Goal: Task Accomplishment & Management: Manage account settings

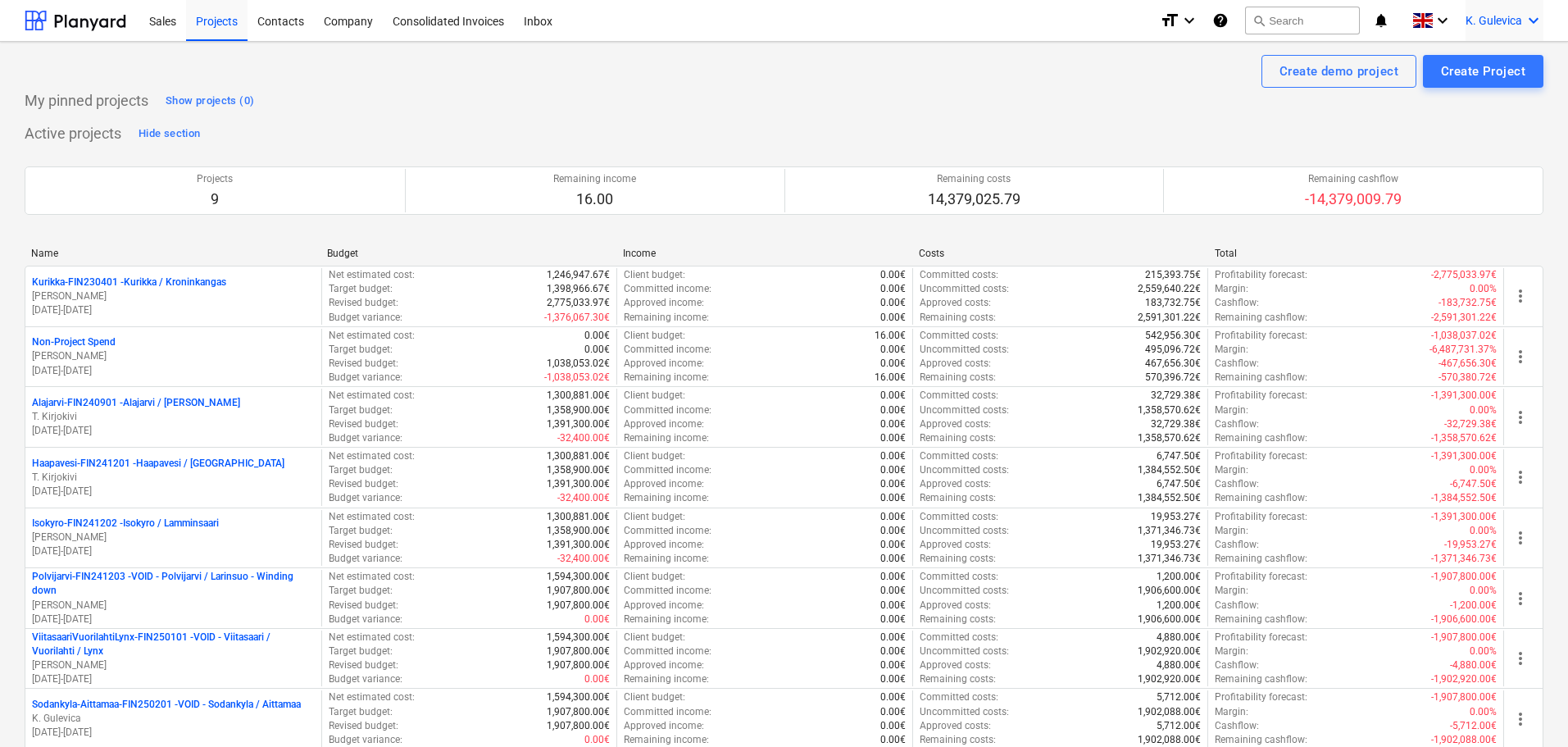
click at [1502, 21] on span "K. Gulevica" at bounding box center [1494, 20] width 56 height 13
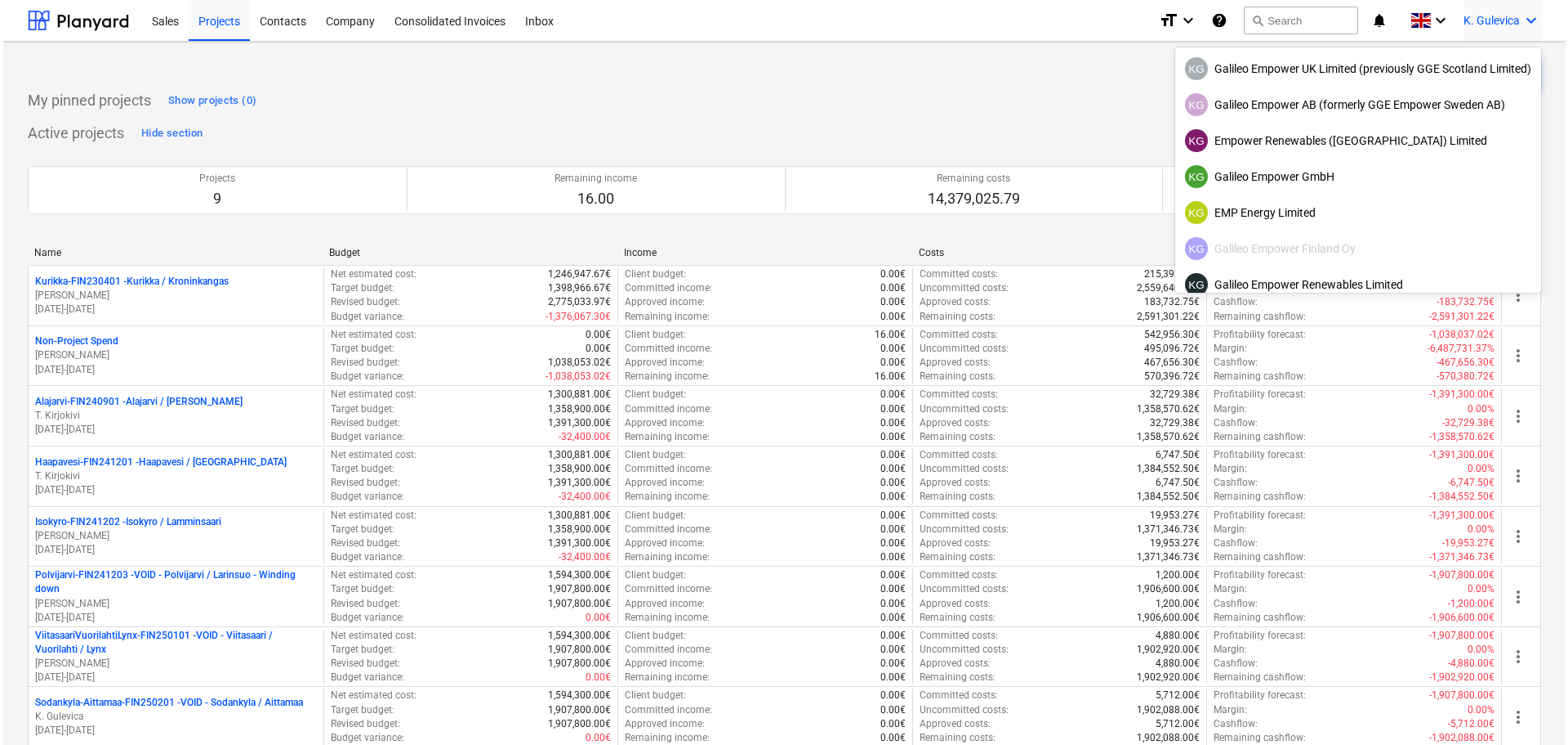
scroll to position [103, 0]
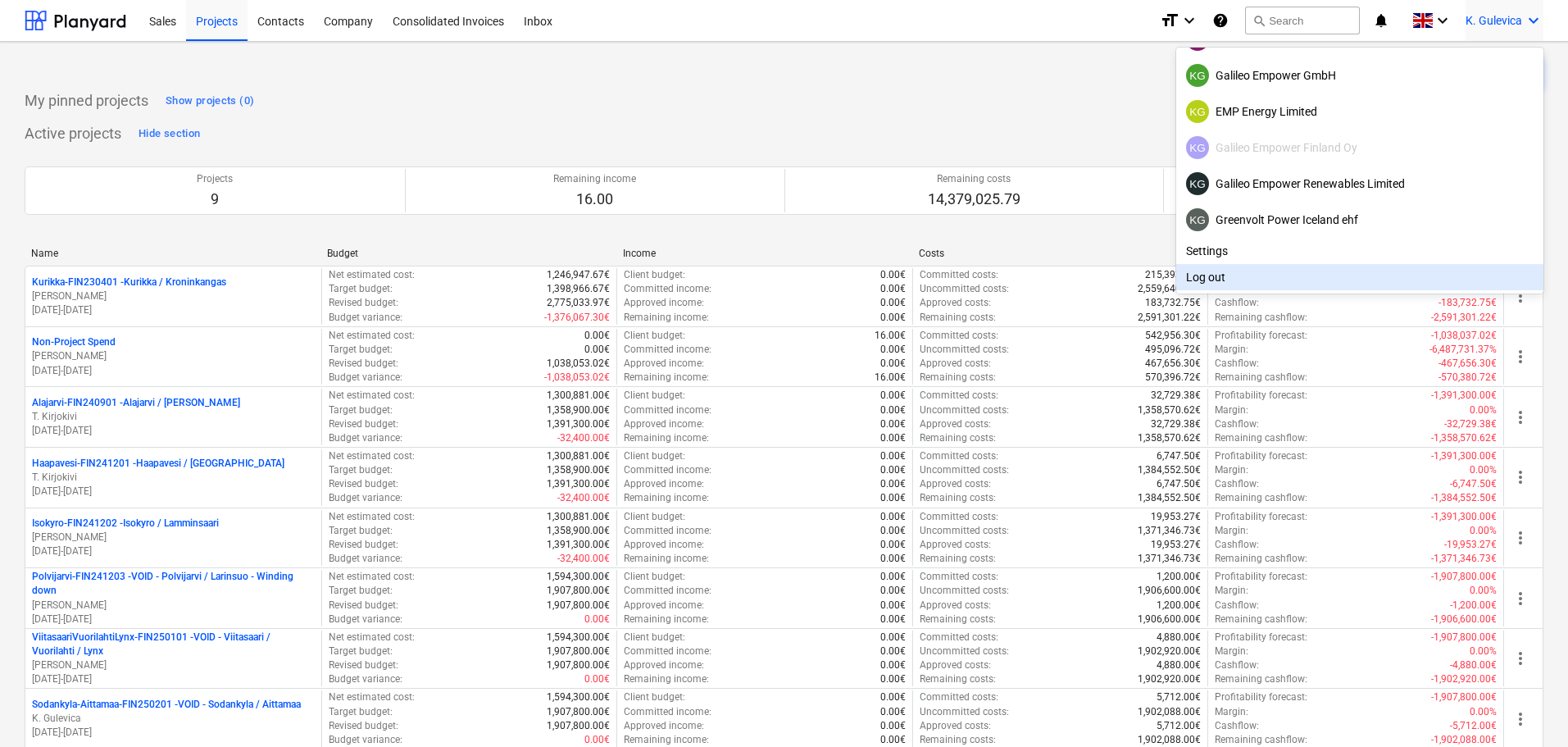
click at [1282, 274] on div "Log out" at bounding box center [1359, 277] width 367 height 26
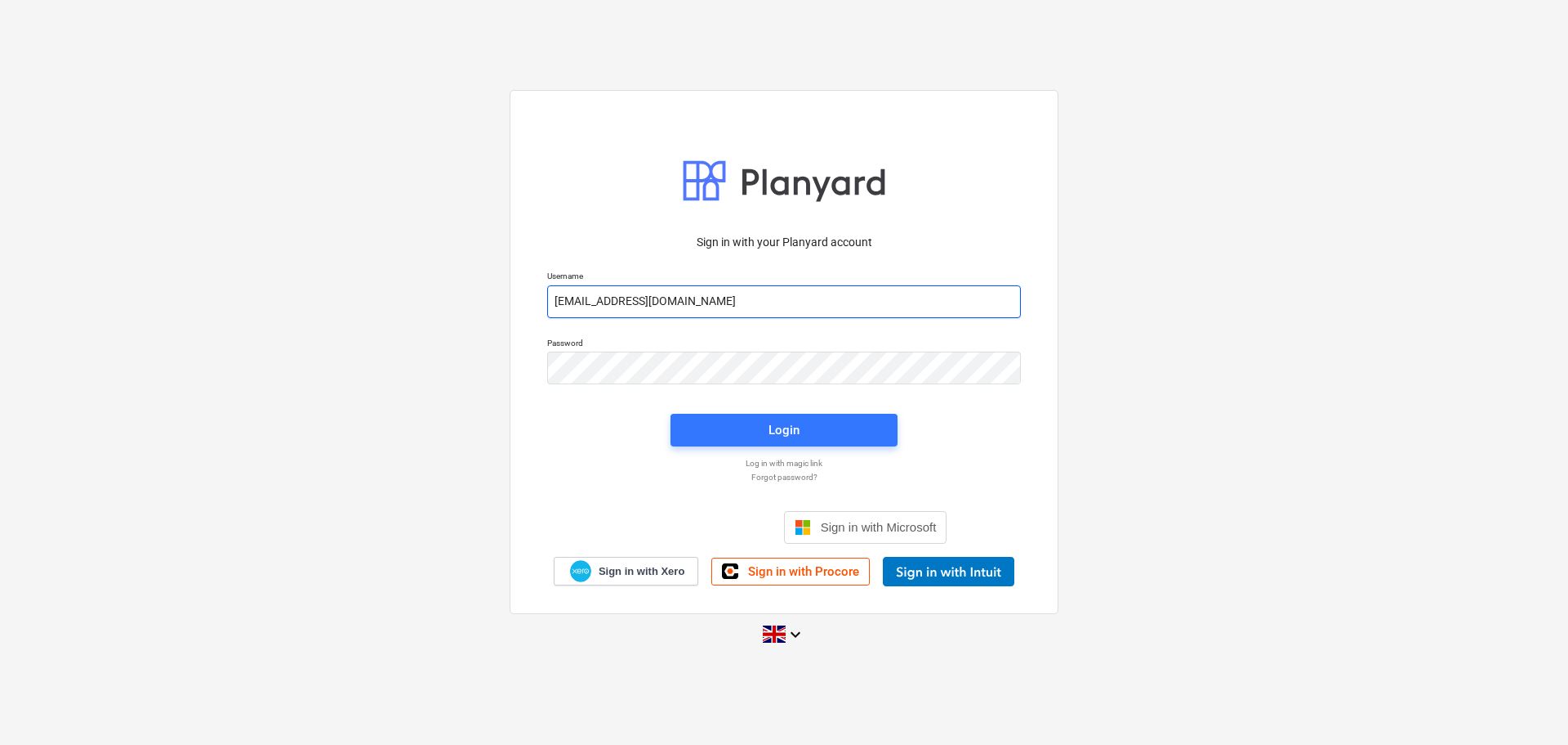
click at [770, 303] on input "[EMAIL_ADDRESS][DOMAIN_NAME]" at bounding box center [784, 301] width 474 height 32
type input "[EMAIL_ADDRESS][DOMAIN_NAME]"
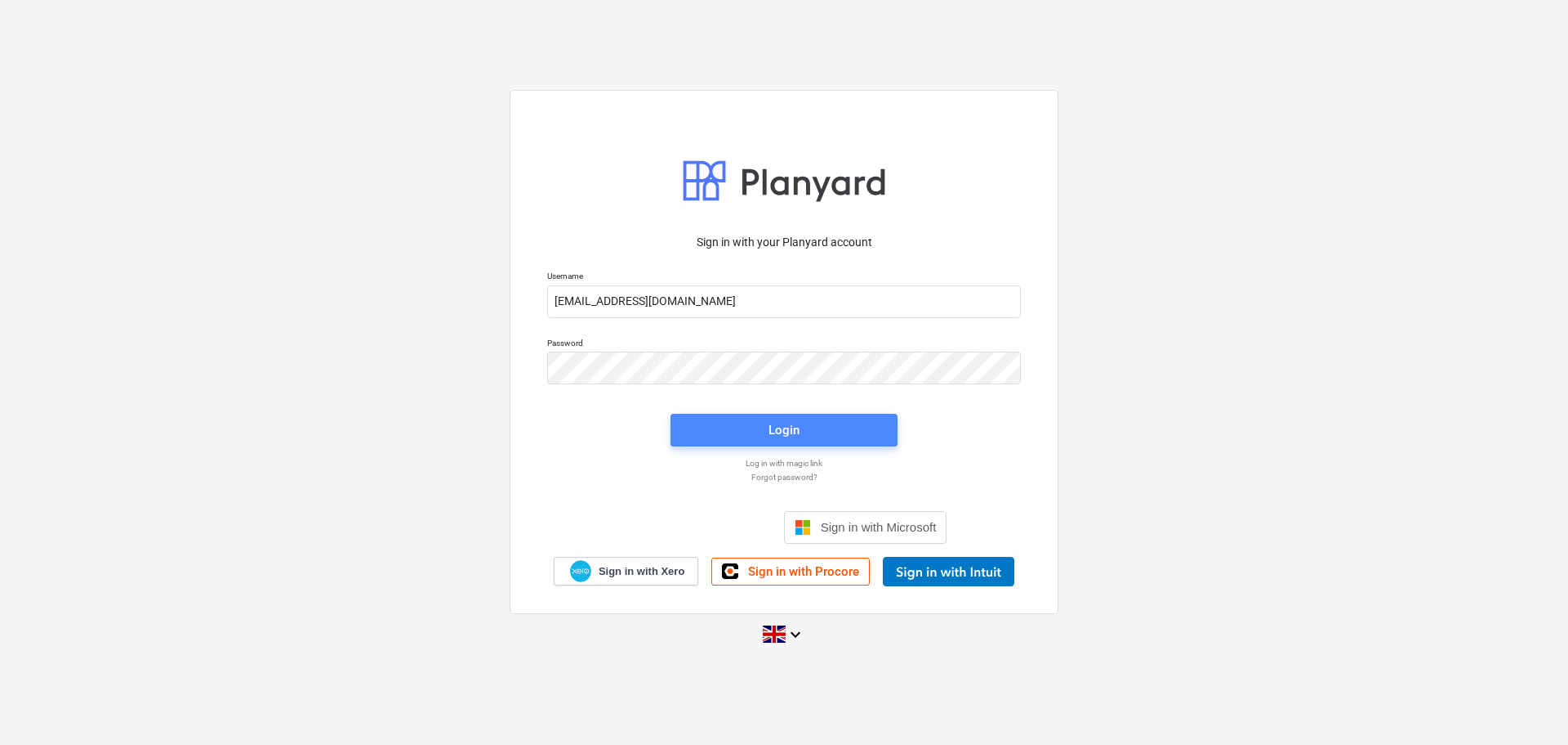
click at [766, 441] on button "Login" at bounding box center [784, 429] width 227 height 32
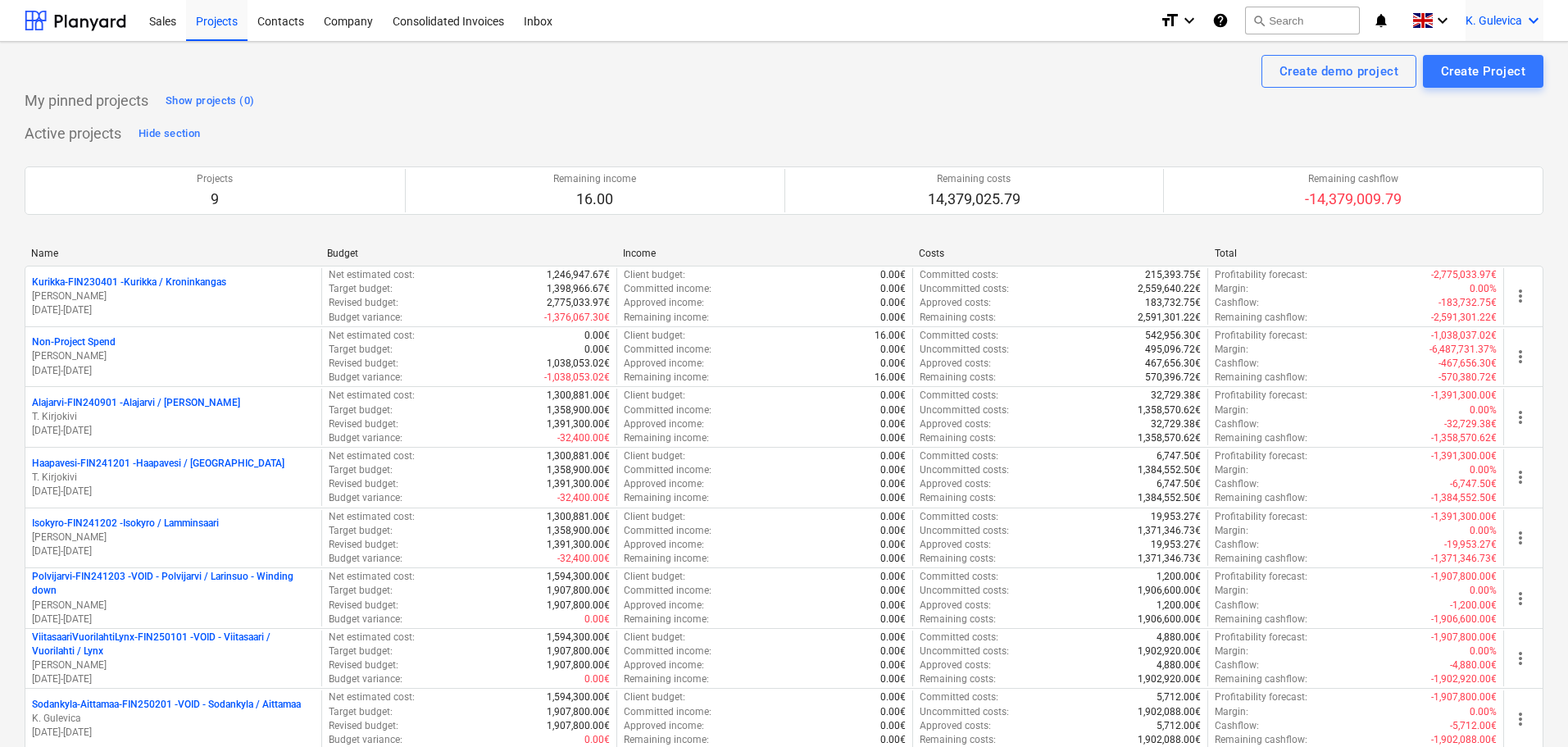
click at [1498, 14] on span "K. Gulevica" at bounding box center [1494, 20] width 56 height 13
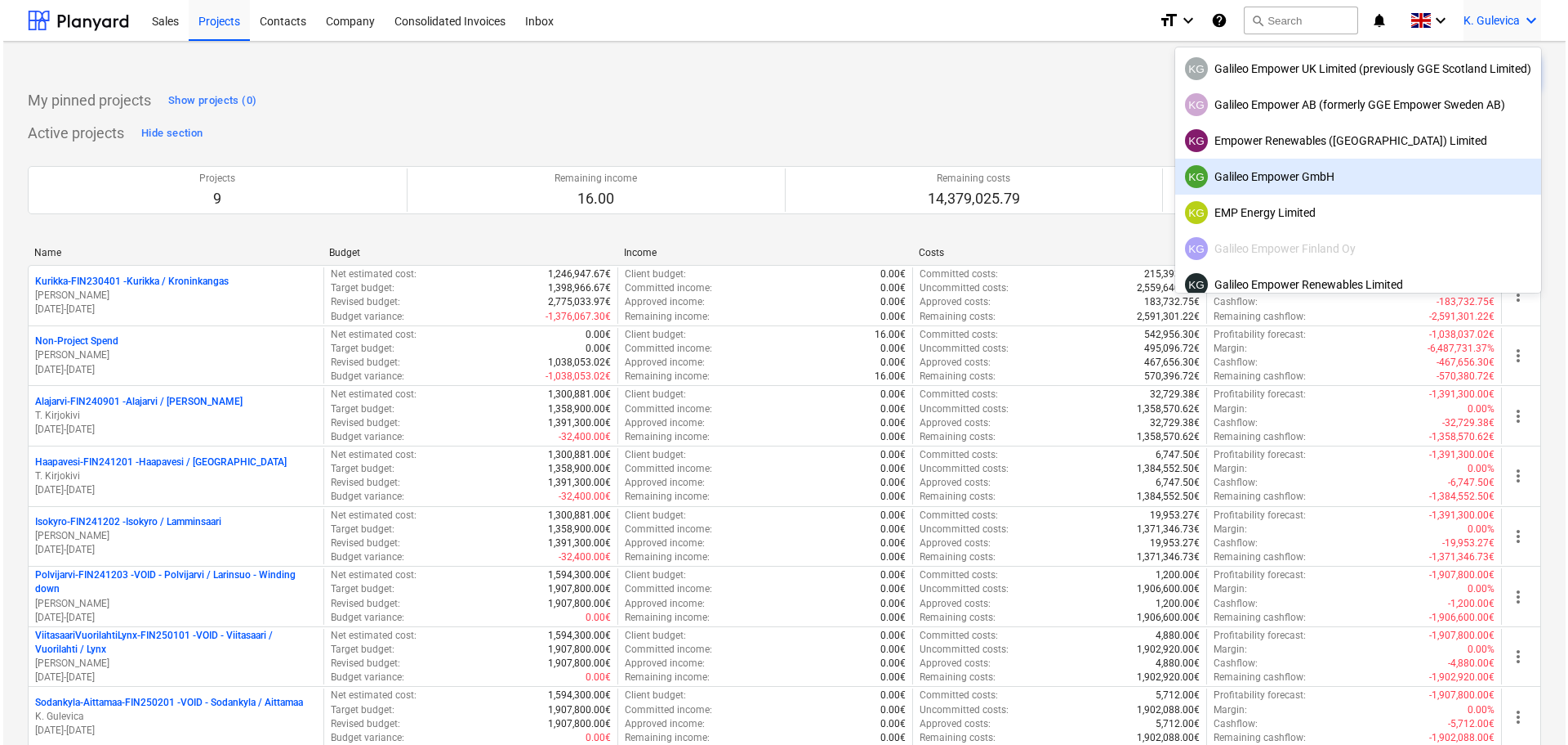
scroll to position [103, 0]
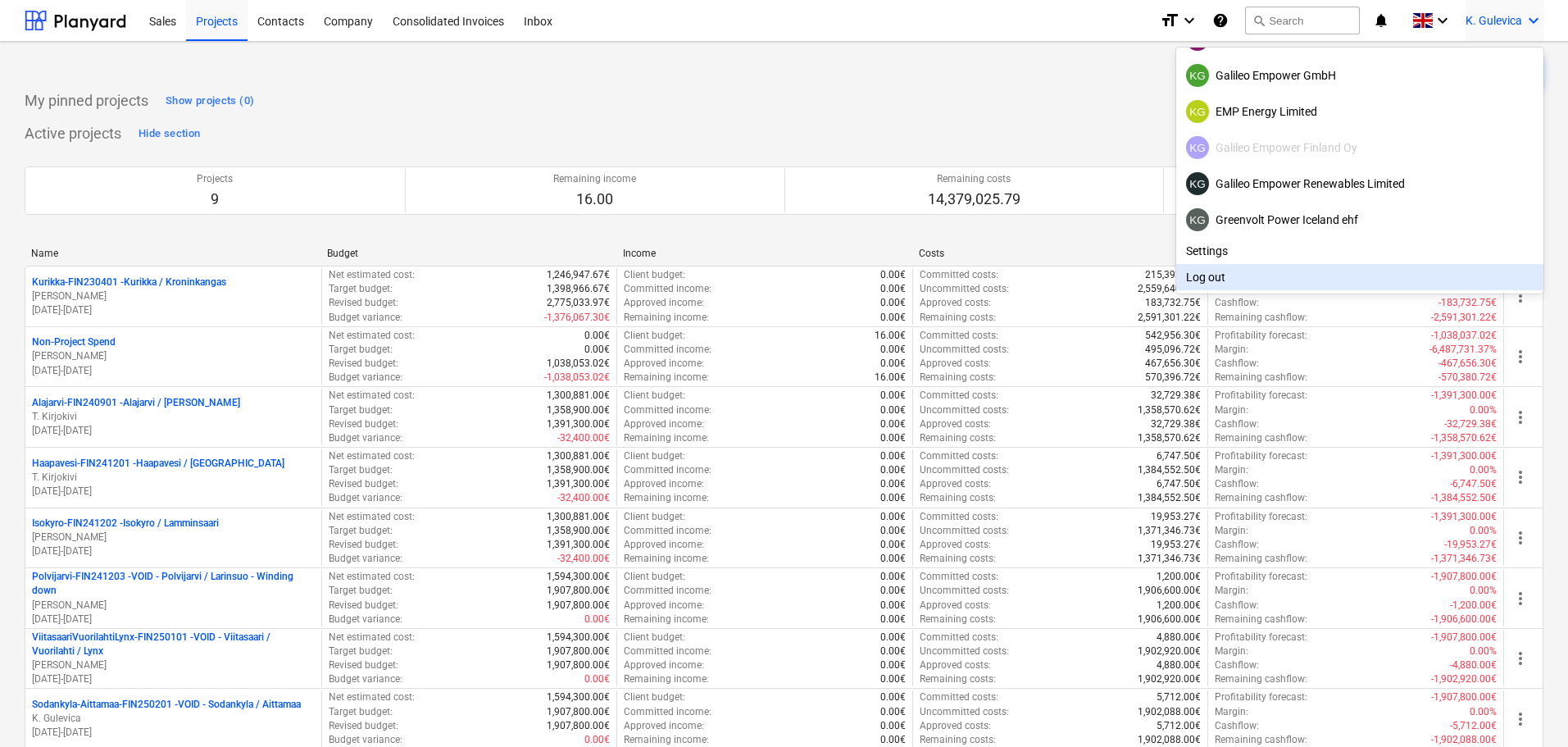
click at [1260, 283] on div "Log out" at bounding box center [1359, 277] width 367 height 26
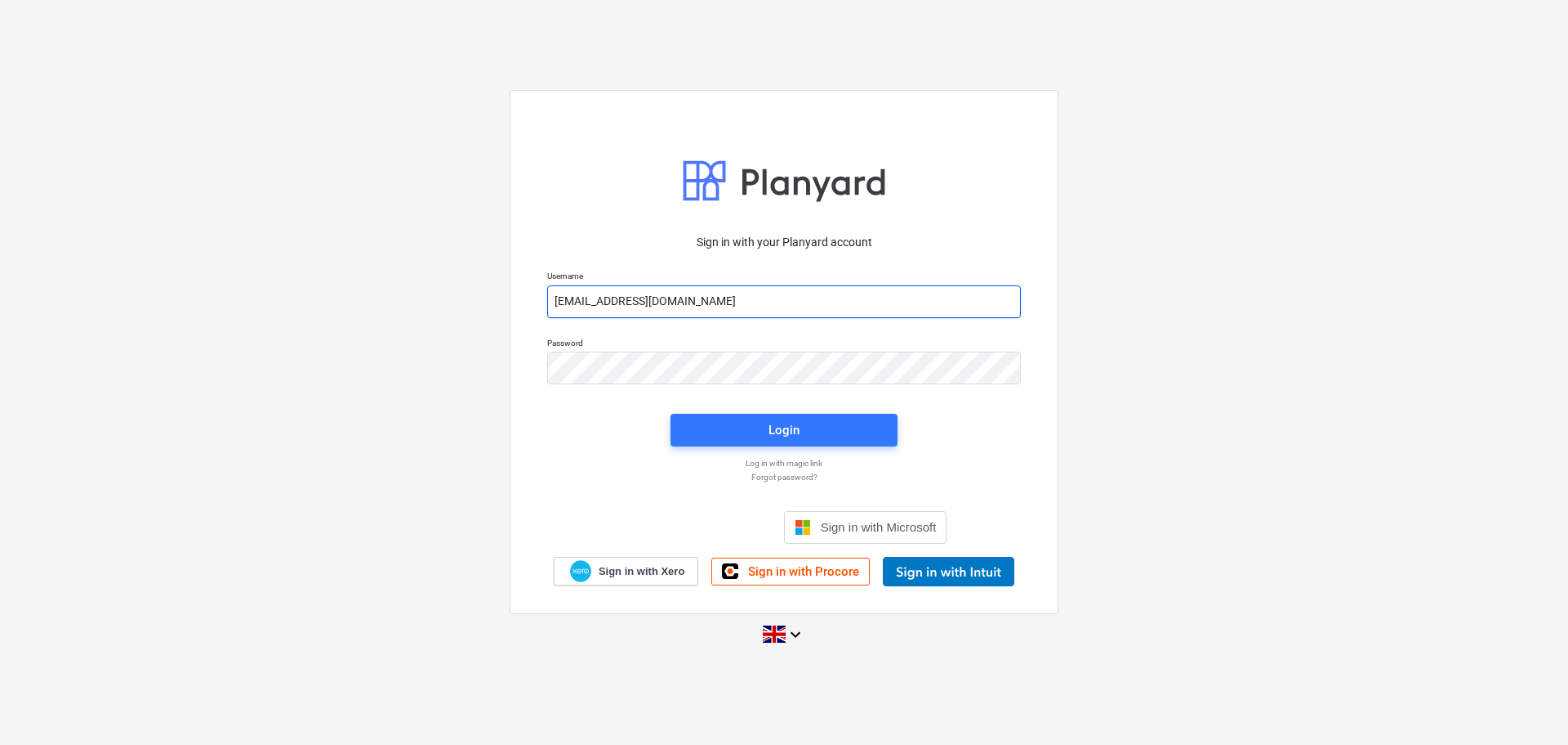
drag, startPoint x: 745, startPoint y: 306, endPoint x: 740, endPoint y: 318, distance: 13.0
click at [745, 306] on input "[EMAIL_ADDRESS][DOMAIN_NAME]" at bounding box center [784, 301] width 474 height 32
type input "[EMAIL_ADDRESS][DOMAIN_NAME]"
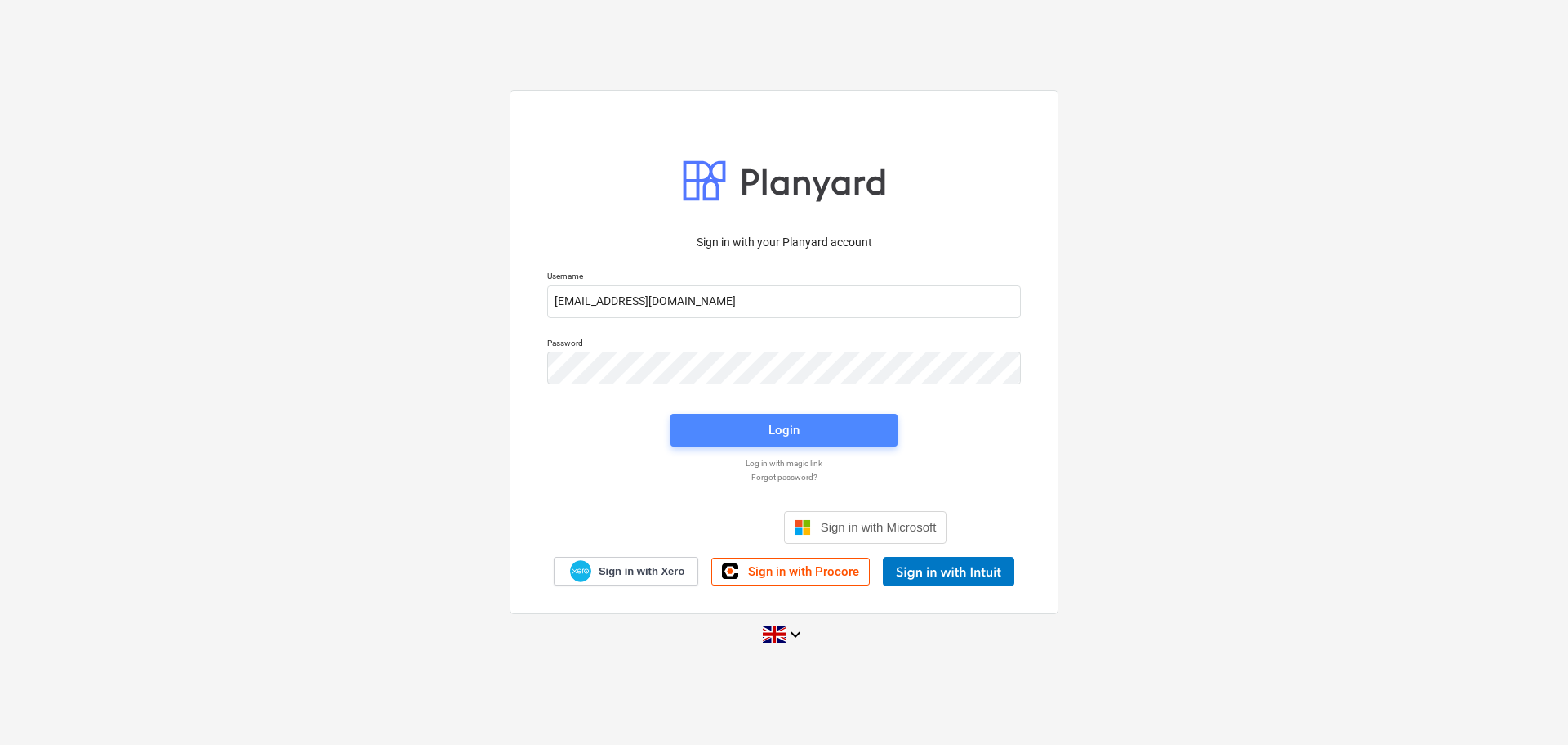
click at [748, 427] on span "Login" at bounding box center [784, 430] width 188 height 21
